Goal: Navigation & Orientation: Find specific page/section

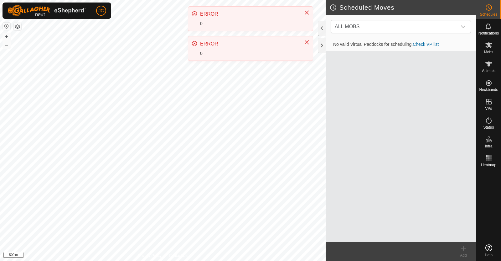
click at [306, 13] on icon "Close" at bounding box center [306, 12] width 5 height 5
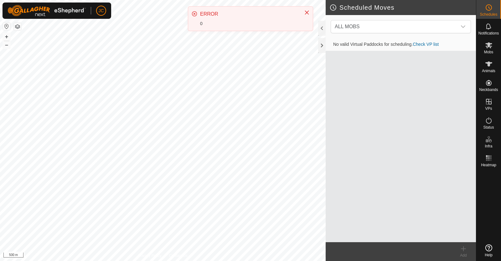
click at [306, 13] on icon "Close" at bounding box center [306, 12] width 5 height 5
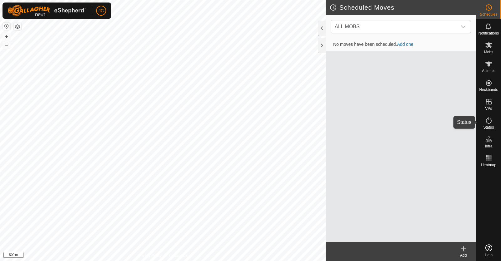
click at [486, 124] on es-activation-svg-icon at bounding box center [488, 120] width 11 height 10
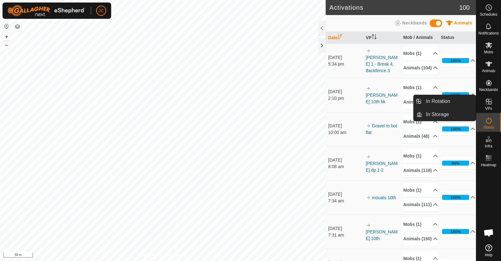
click at [490, 105] on icon at bounding box center [489, 102] width 8 height 8
click at [461, 102] on link "In Rotation" at bounding box center [449, 101] width 54 height 13
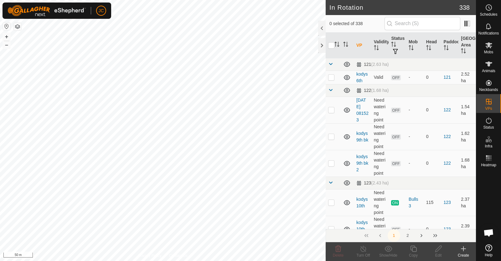
scroll to position [192, 0]
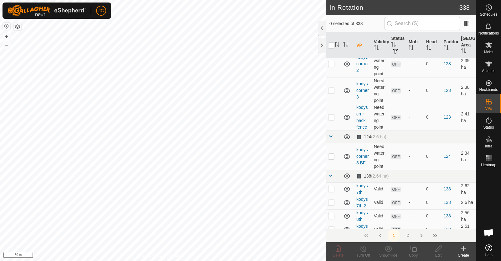
click at [464, 251] on icon at bounding box center [464, 249] width 8 height 8
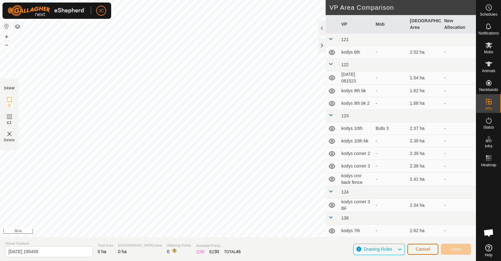
click at [423, 247] on span "Cancel" at bounding box center [423, 248] width 15 height 5
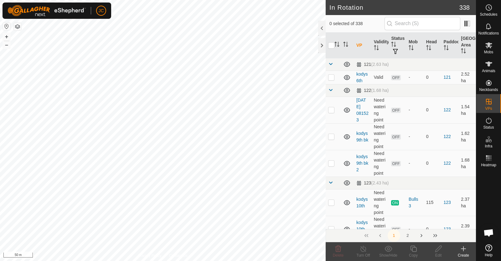
click at [429, 61] on td "121 (2.63 ha)" at bounding box center [415, 64] width 122 height 13
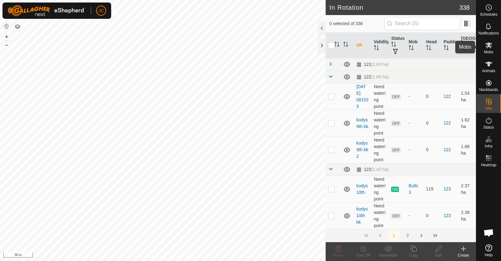
click at [489, 45] on icon at bounding box center [488, 45] width 7 height 6
